Goal: Transaction & Acquisition: Book appointment/travel/reservation

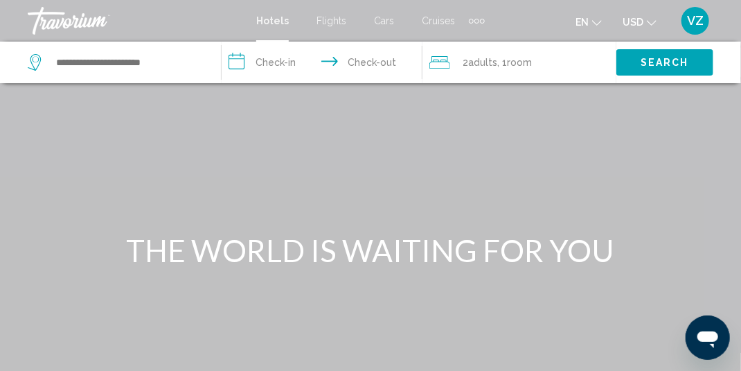
click at [272, 57] on input "**********" at bounding box center [325, 65] width 207 height 46
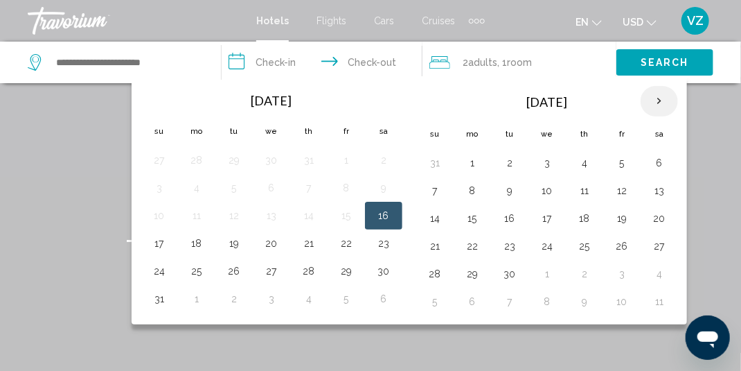
click at [653, 98] on th "Next month" at bounding box center [659, 101] width 37 height 30
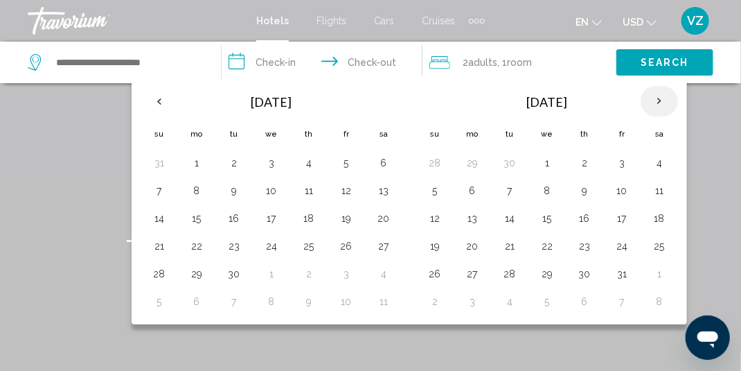
click at [653, 98] on th "Next month" at bounding box center [659, 101] width 37 height 30
click at [658, 217] on button "20" at bounding box center [660, 218] width 22 height 19
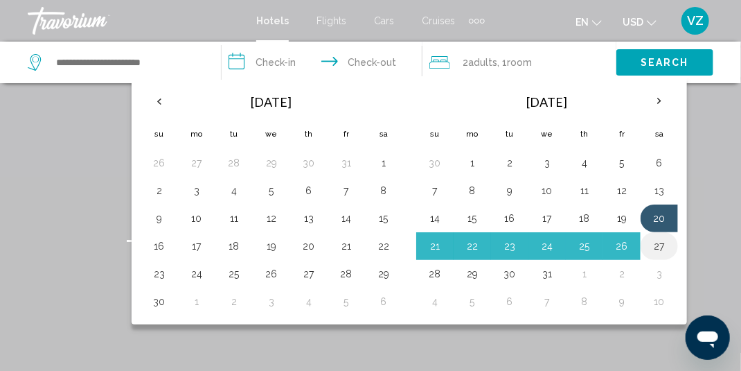
click at [649, 242] on button "27" at bounding box center [660, 245] width 22 height 19
type input "**********"
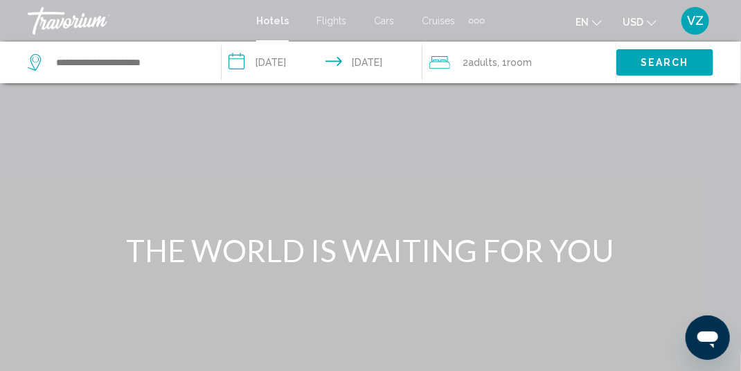
click at [655, 62] on span "Search" at bounding box center [665, 63] width 49 height 11
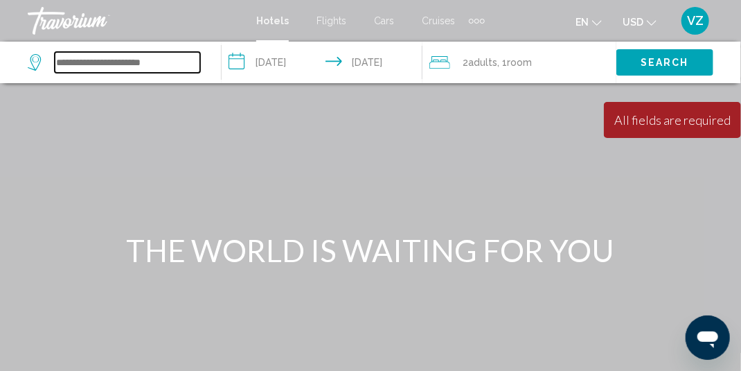
click at [160, 65] on input "Search widget" at bounding box center [128, 62] width 146 height 21
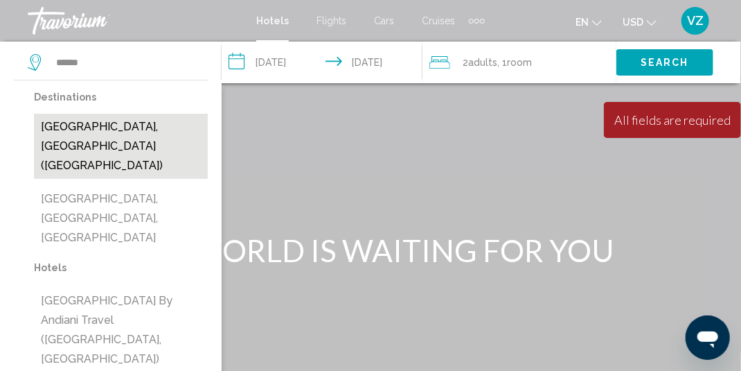
click at [145, 123] on button "[GEOGRAPHIC_DATA], [GEOGRAPHIC_DATA] ([GEOGRAPHIC_DATA])" at bounding box center [121, 146] width 174 height 65
type input "**********"
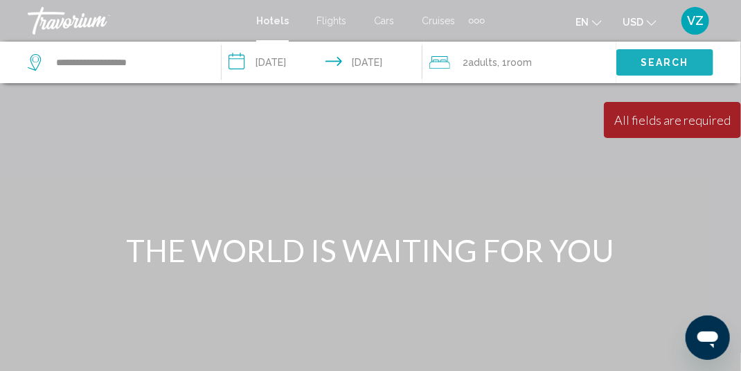
click at [648, 62] on span "Search" at bounding box center [665, 63] width 49 height 11
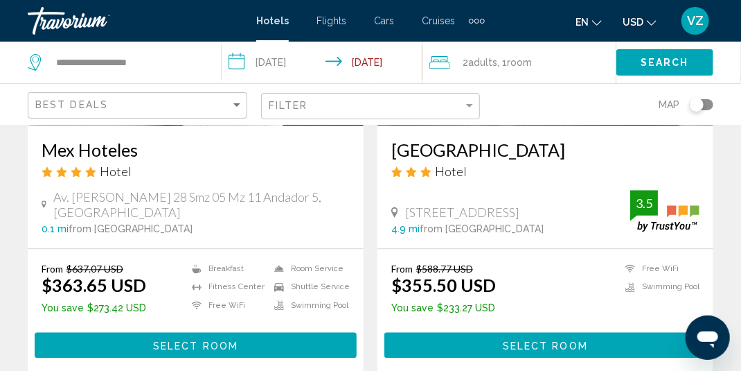
scroll to position [2980, 0]
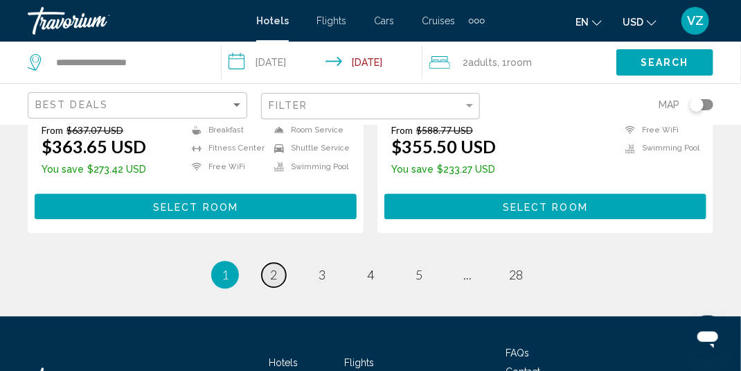
click at [276, 267] on span "2" at bounding box center [273, 274] width 7 height 15
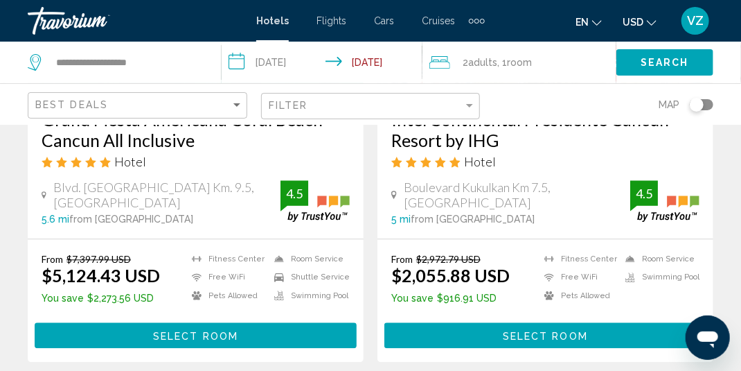
scroll to position [2980, 0]
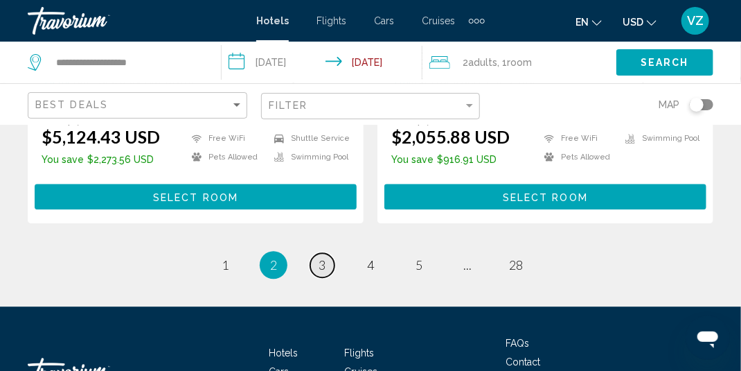
click at [323, 259] on span "3" at bounding box center [322, 264] width 7 height 15
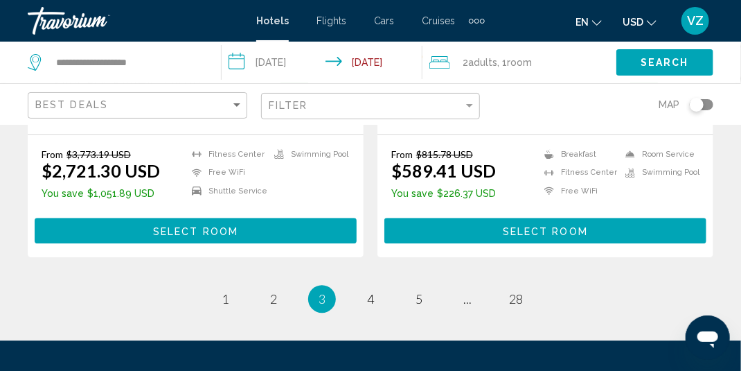
scroll to position [3049, 0]
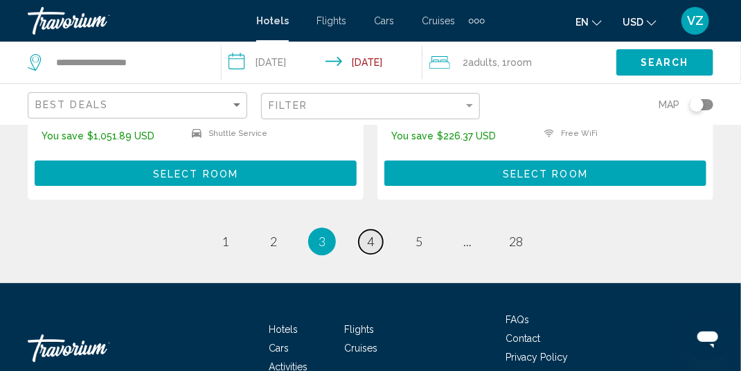
click at [374, 234] on span "4" at bounding box center [370, 241] width 7 height 15
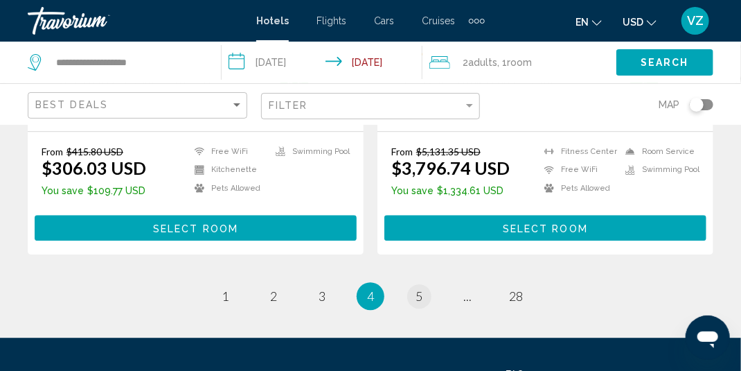
scroll to position [2980, 0]
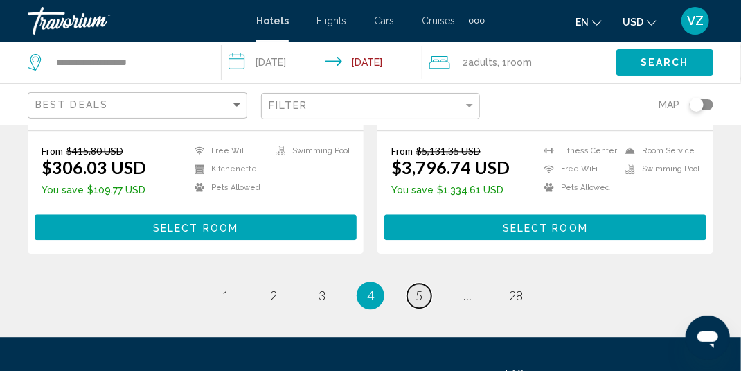
click at [416, 288] on span "5" at bounding box center [419, 295] width 7 height 15
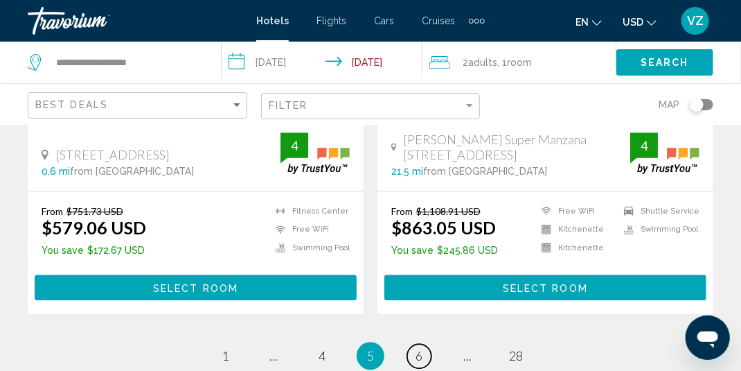
scroll to position [2980, 0]
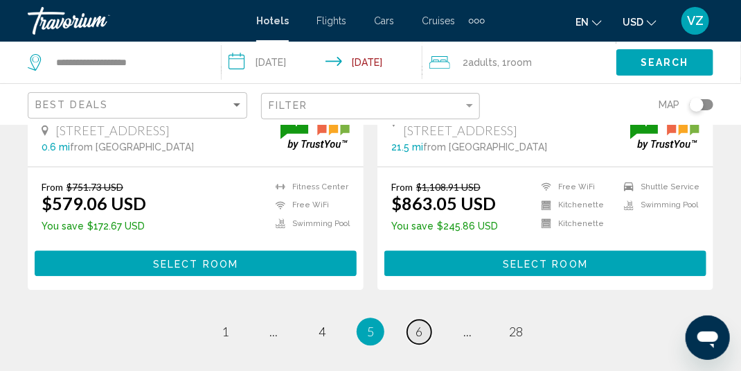
click at [421, 324] on span "6" at bounding box center [419, 331] width 7 height 15
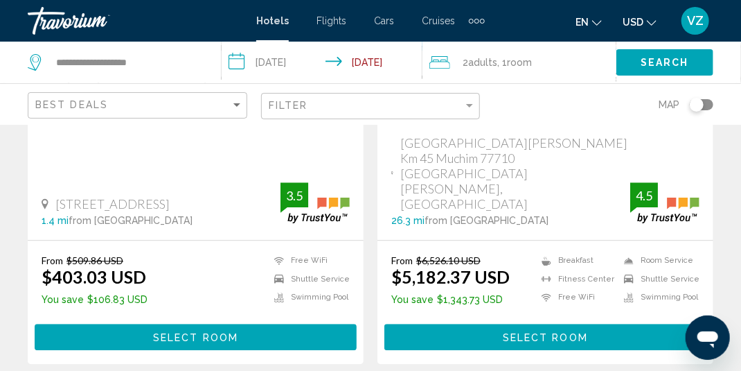
scroll to position [2980, 0]
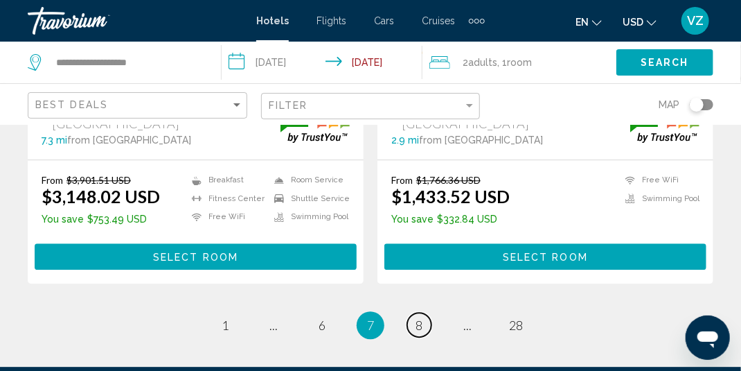
scroll to position [3049, 0]
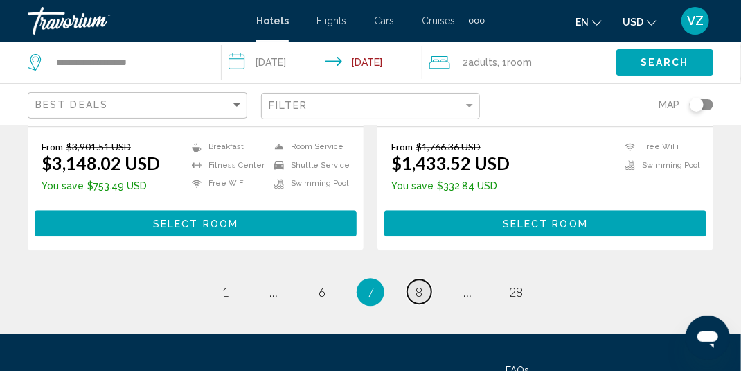
click at [417, 284] on span "8" at bounding box center [419, 291] width 7 height 15
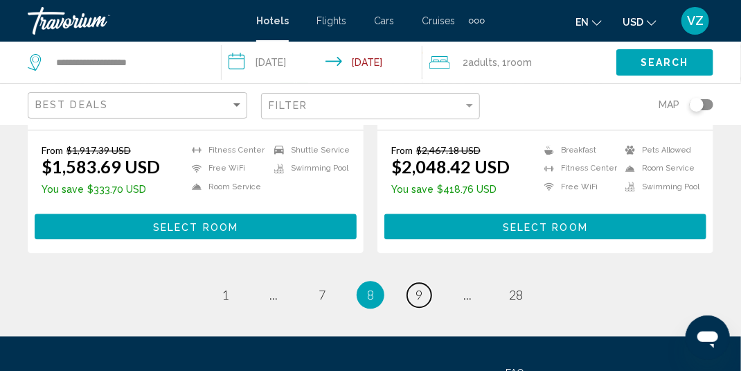
scroll to position [2910, 0]
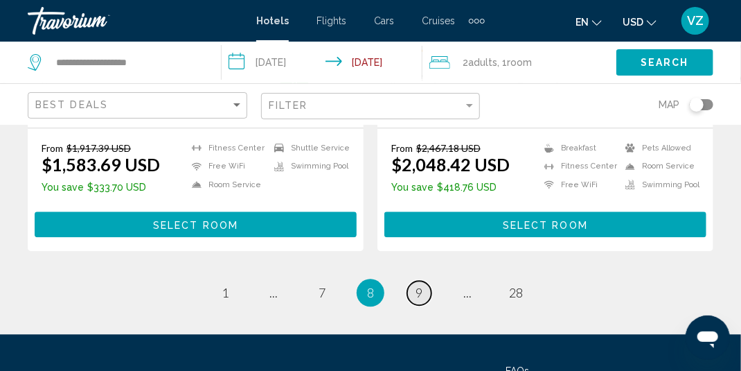
click at [422, 290] on span "9" at bounding box center [419, 292] width 7 height 15
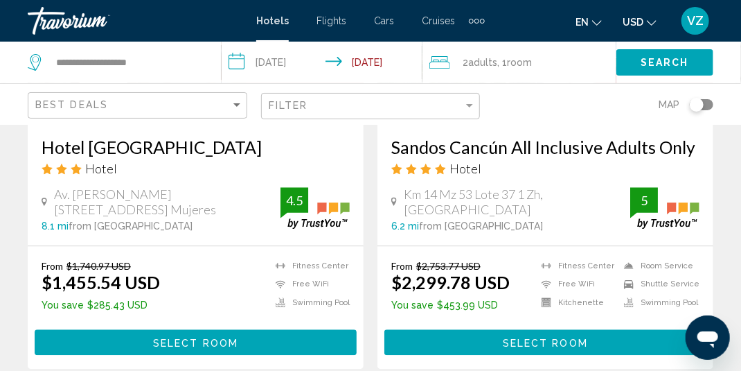
scroll to position [2980, 0]
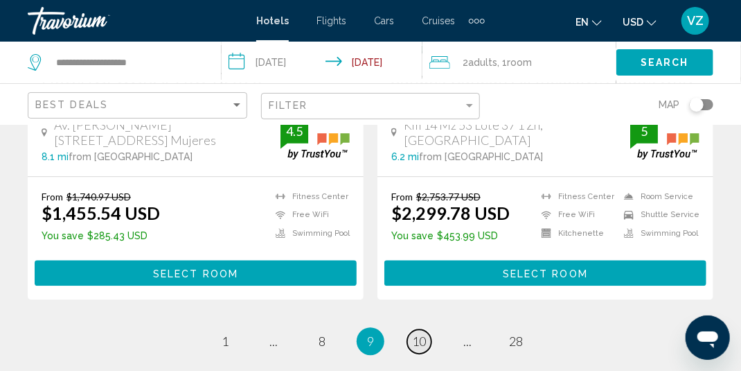
click at [413, 333] on span "10" at bounding box center [419, 340] width 14 height 15
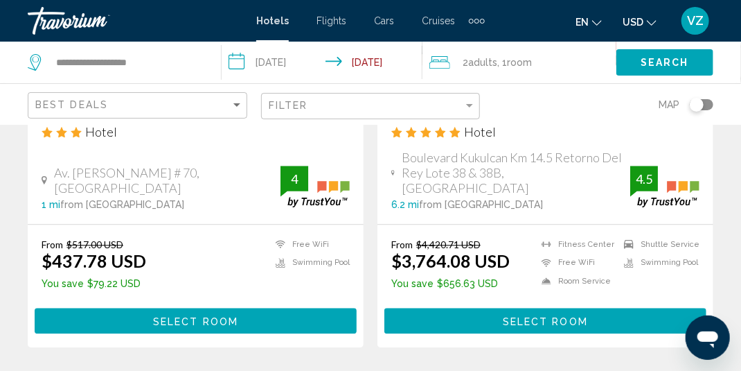
scroll to position [2980, 0]
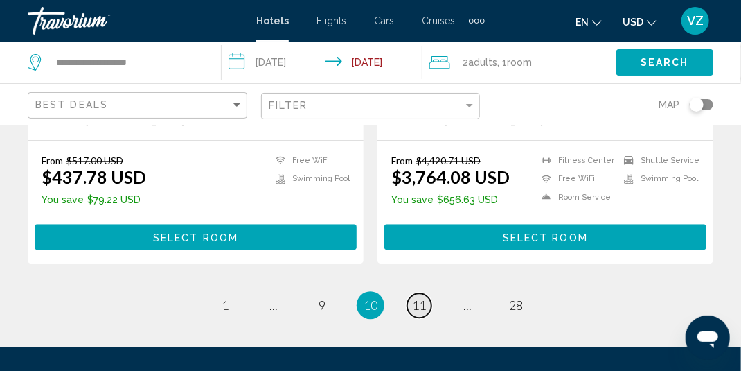
click at [414, 297] on span "11" at bounding box center [419, 304] width 14 height 15
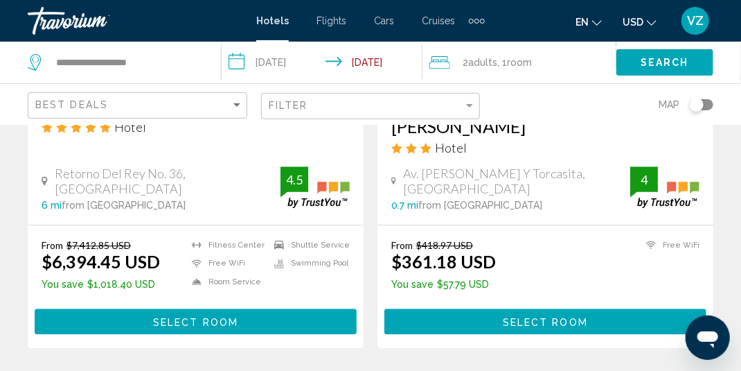
scroll to position [3157, 0]
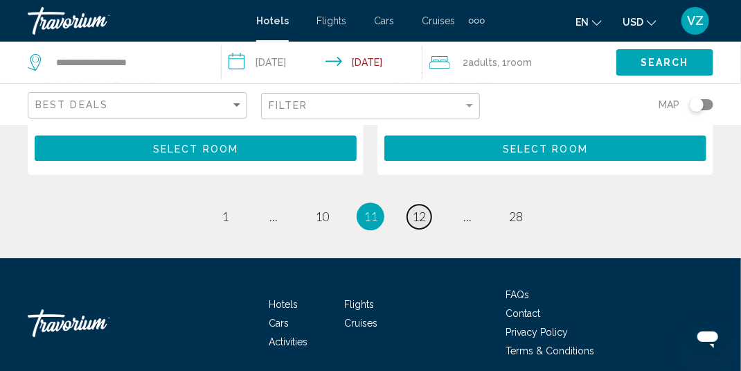
click at [425, 209] on span "12" at bounding box center [419, 216] width 14 height 15
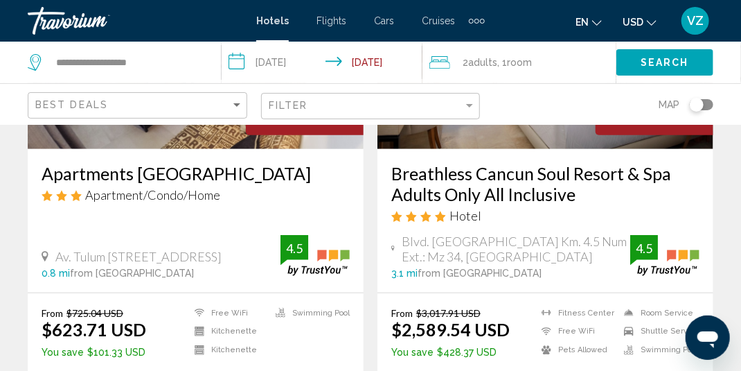
scroll to position [277, 0]
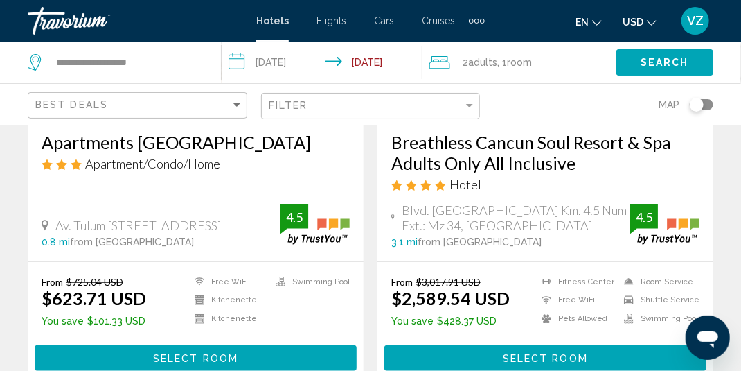
click at [446, 159] on h3 "Breathless Cancun Soul Resort & Spa Adults Only All Inclusive" at bounding box center [546, 153] width 308 height 42
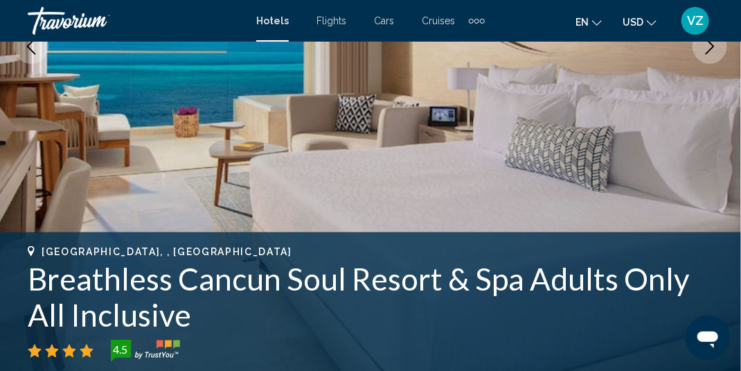
scroll to position [463, 0]
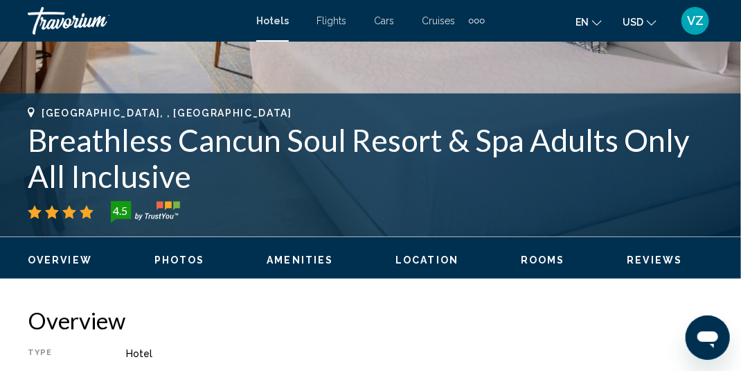
click at [642, 26] on span "USD" at bounding box center [633, 22] width 21 height 11
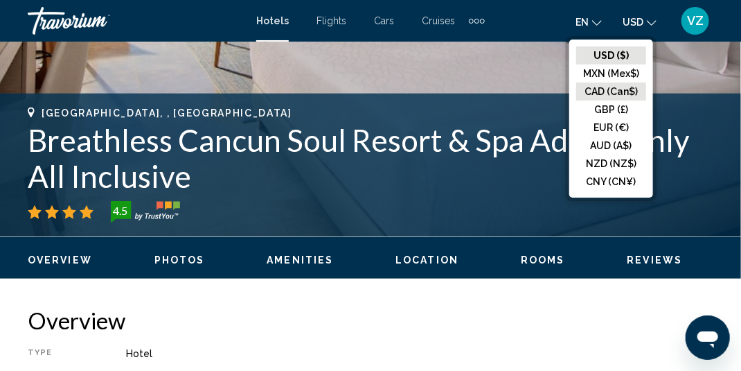
click at [599, 94] on button "CAD (Can$)" at bounding box center [612, 91] width 70 height 18
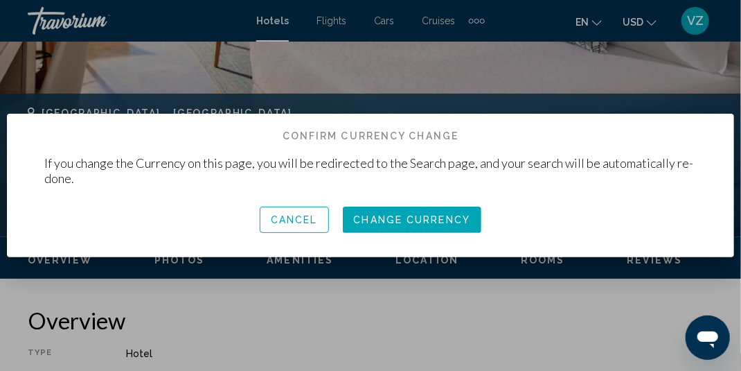
scroll to position [0, 0]
click at [397, 221] on span "Change Currency" at bounding box center [412, 220] width 117 height 11
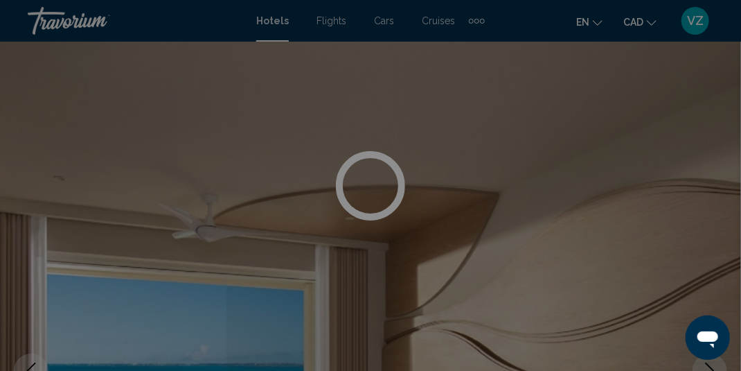
scroll to position [463, 0]
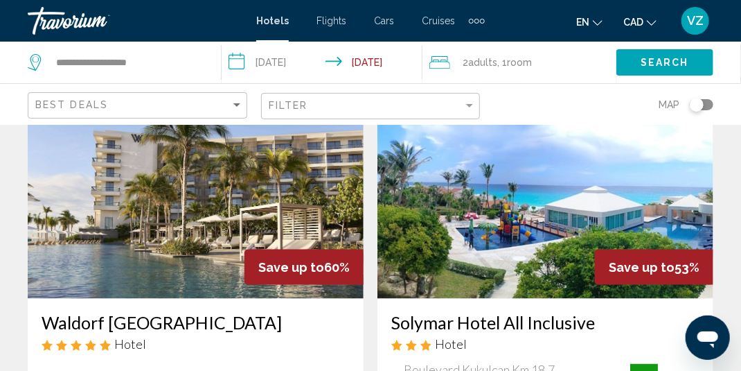
scroll to position [693, 0]
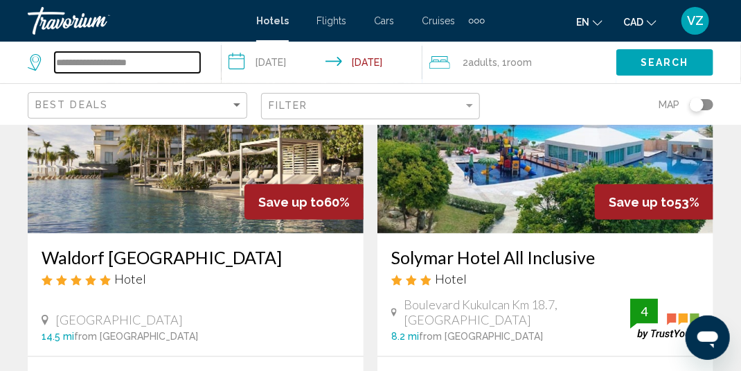
click at [166, 62] on input "**********" at bounding box center [128, 62] width 146 height 21
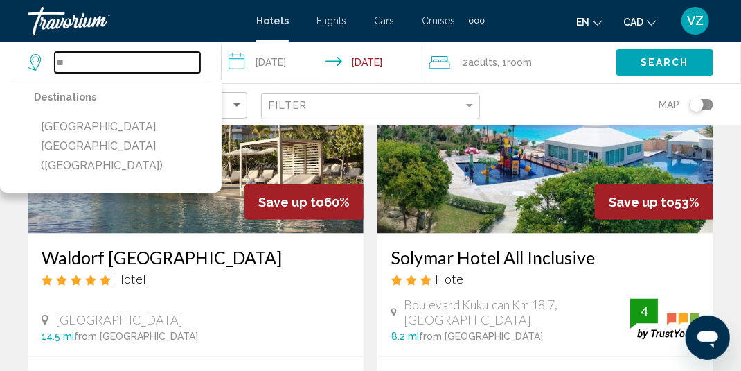
type input "*"
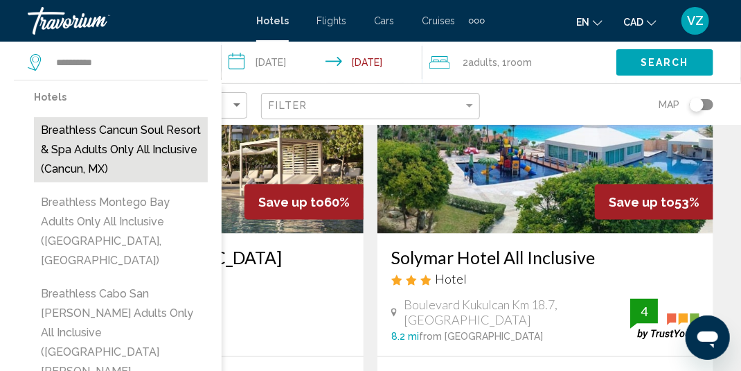
click at [128, 129] on button "Breathless Cancun Soul Resort & Spa Adults Only All Inclusive (Cancun, MX)" at bounding box center [121, 149] width 174 height 65
type input "**********"
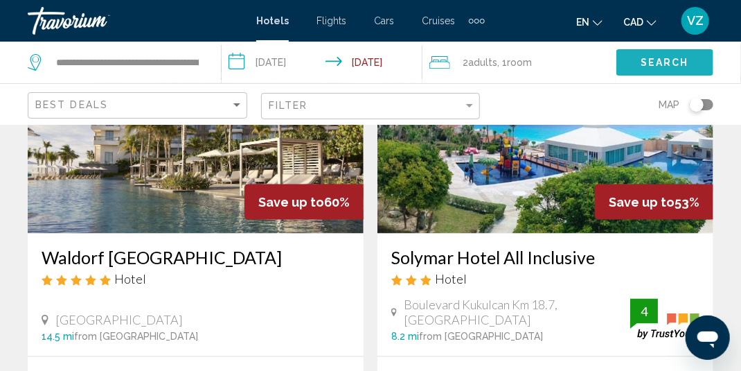
click at [633, 63] on button "Search" at bounding box center [665, 62] width 97 height 26
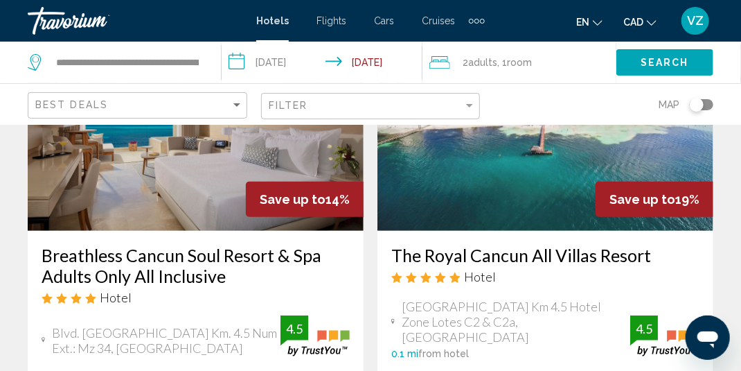
scroll to position [208, 0]
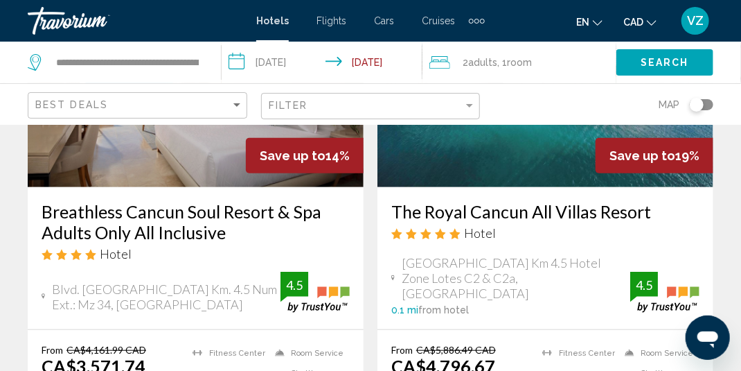
click at [170, 177] on img "Main content" at bounding box center [196, 76] width 336 height 222
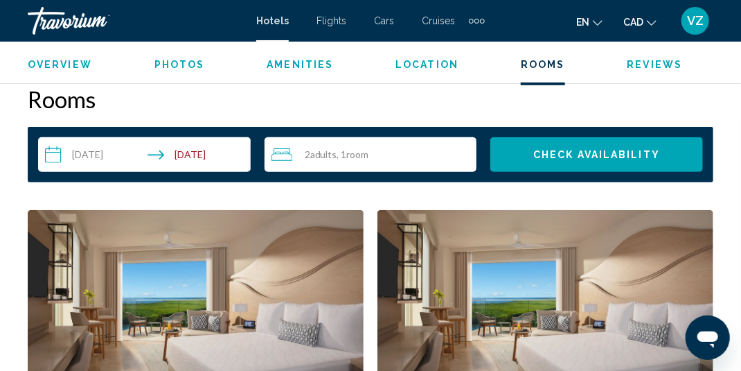
scroll to position [1987, 0]
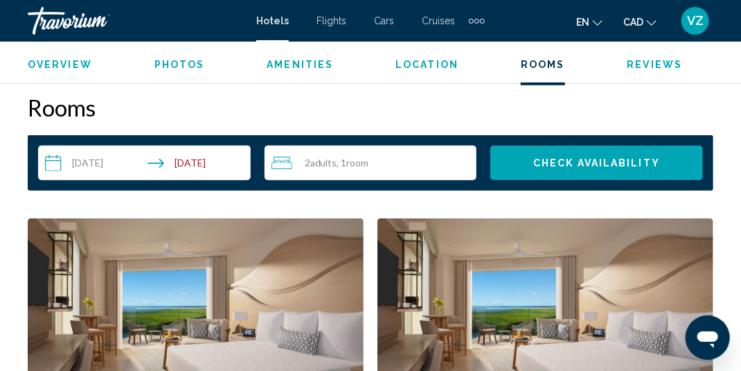
click at [554, 168] on button "Check Availability" at bounding box center [597, 163] width 213 height 35
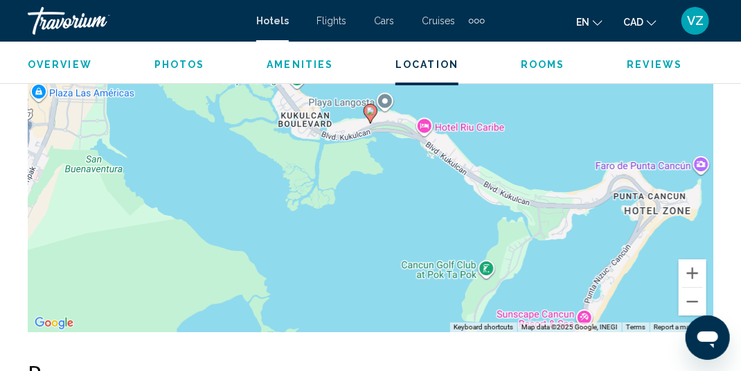
scroll to position [1580, 0]
